Goal: Task Accomplishment & Management: Manage account settings

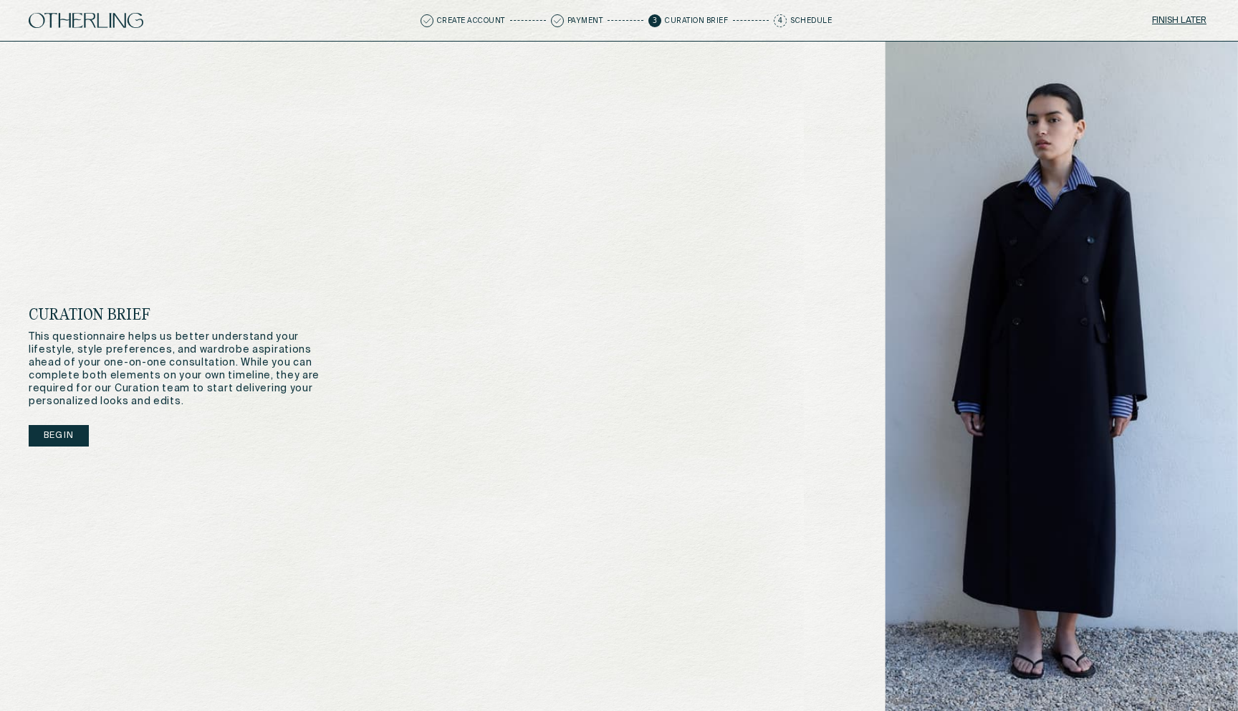
click at [63, 431] on button "Begin" at bounding box center [59, 435] width 60 height 21
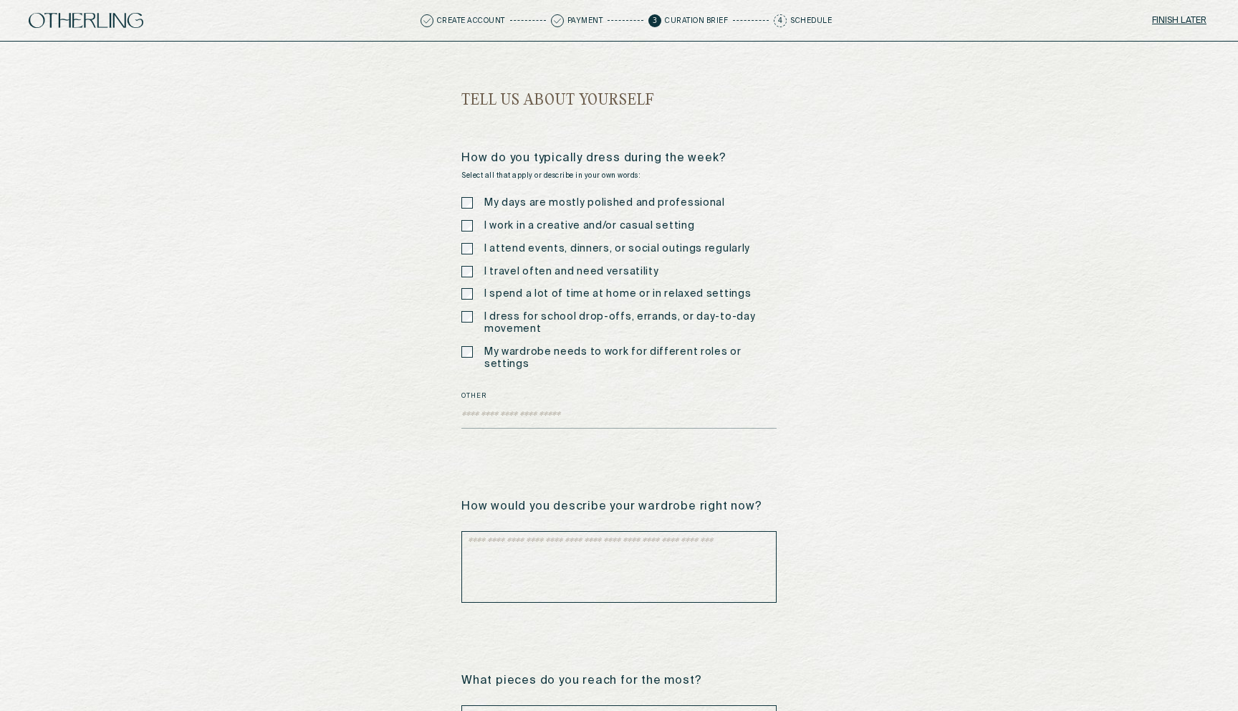
click at [1175, 17] on button "Finish later" at bounding box center [1179, 21] width 60 height 20
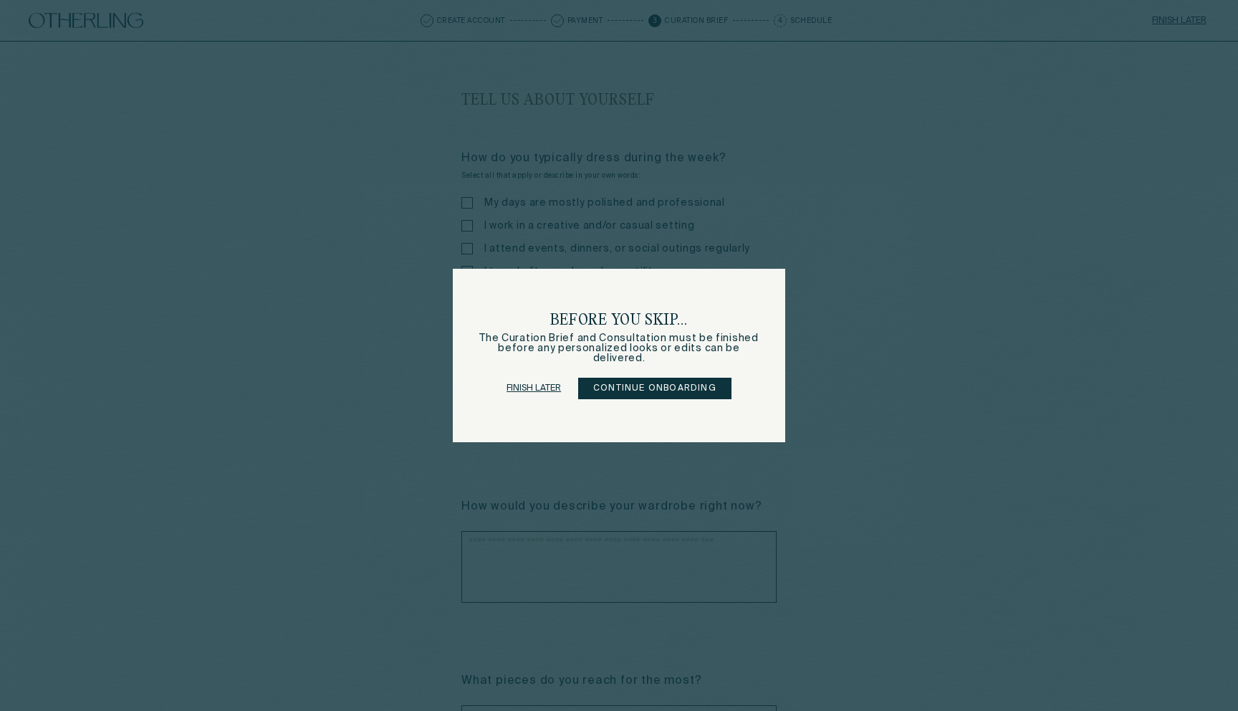
click at [545, 390] on link "Finish later" at bounding box center [534, 388] width 54 height 20
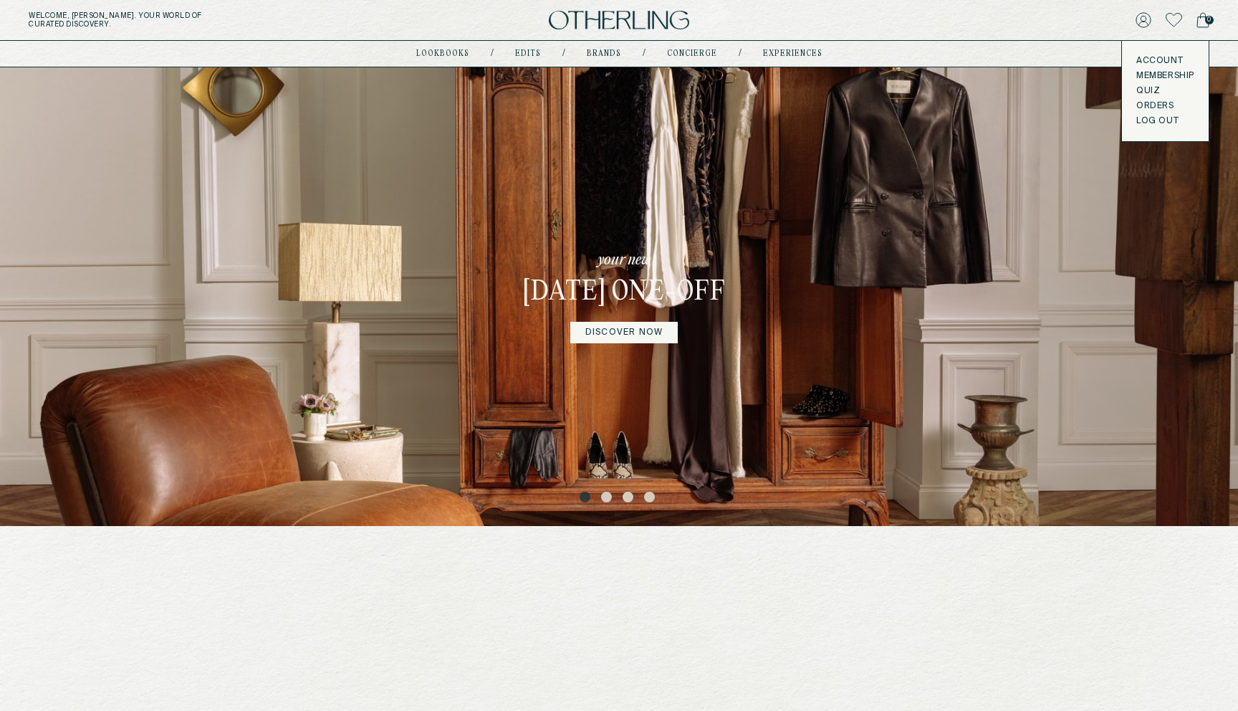
click at [1146, 56] on link "Account" at bounding box center [1165, 60] width 58 height 11
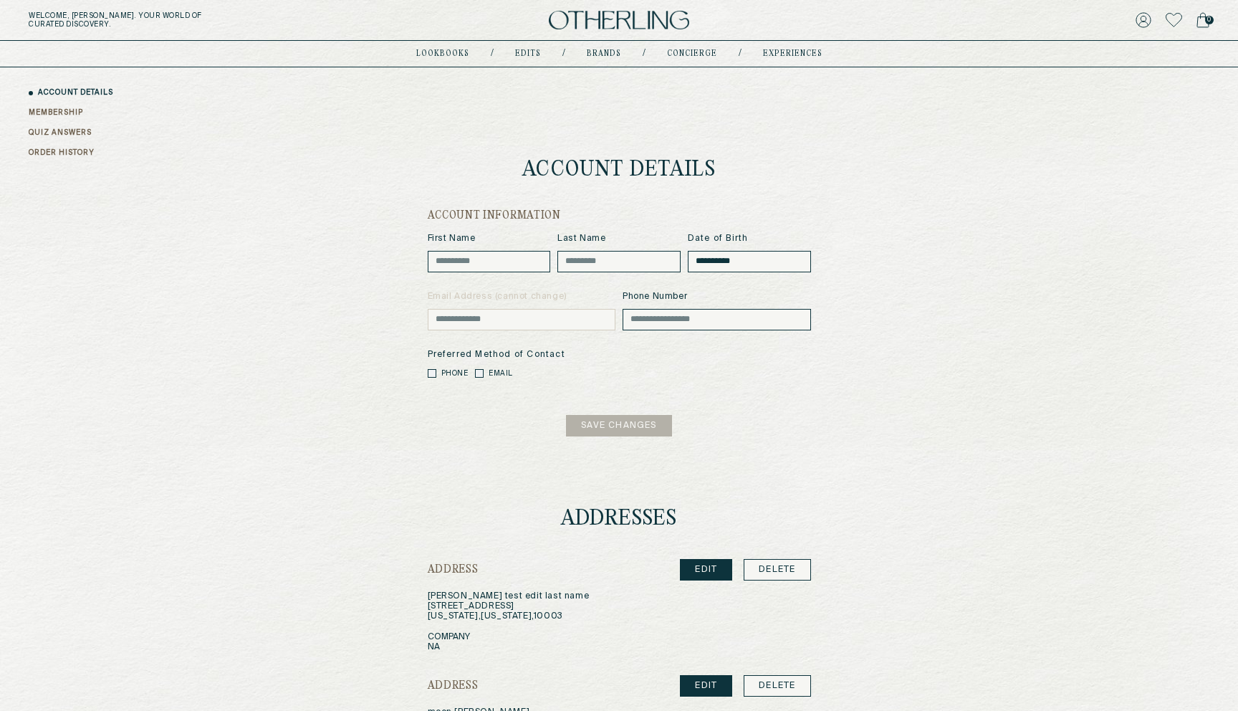
click at [72, 127] on div "ACCOUNT DETAILS MEMBERSHIP QUIZ ANSWERS ORDER HISTORY" at bounding box center [626, 123] width 1195 height 72
click at [72, 130] on link "QUIZ ANSWERS" at bounding box center [60, 133] width 63 height 11
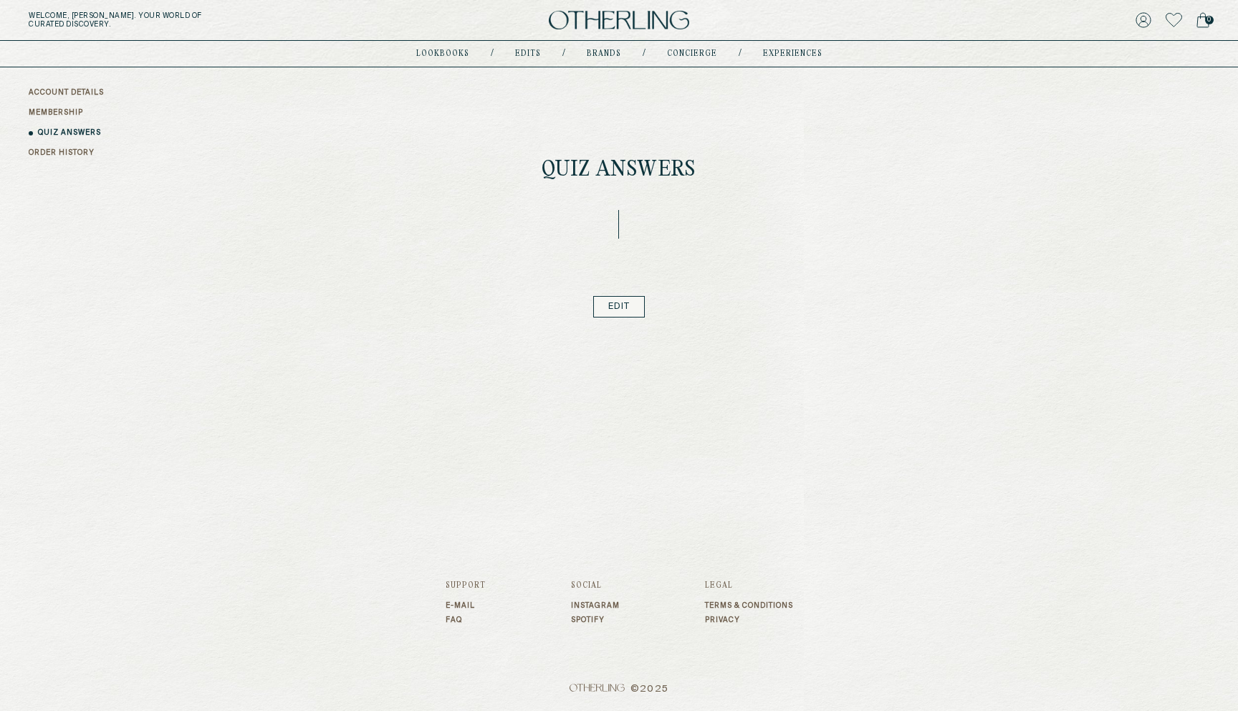
click at [908, 9] on div "Welcome, Amy . Your world of curated discovery. 0" at bounding box center [619, 20] width 1238 height 41
